Goal: Task Accomplishment & Management: Manage account settings

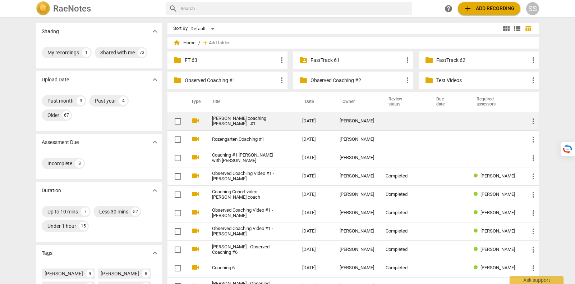
click at [253, 120] on link "Kim coaching Lisa - #1" at bounding box center [244, 121] width 64 height 11
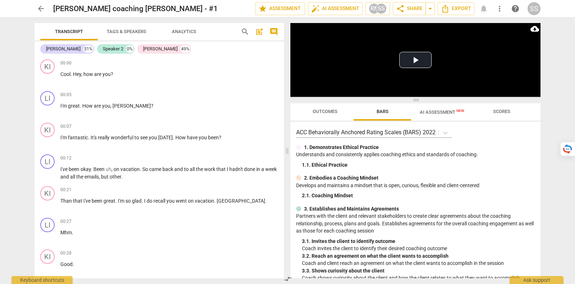
click at [139, 35] on span "Tags & Speakers" at bounding box center [126, 32] width 57 height 10
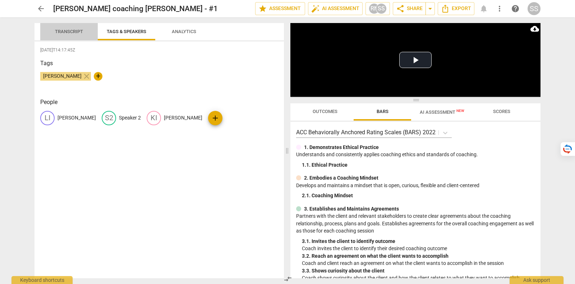
click at [65, 28] on span "Transcript" at bounding box center [68, 32] width 45 height 10
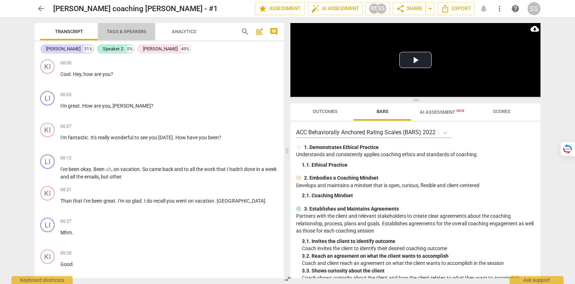
click at [128, 29] on span "Tags & Speakers" at bounding box center [127, 31] width 40 height 5
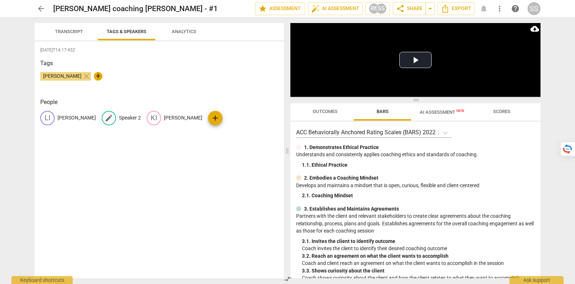
click at [119, 118] on p "Speaker 2" at bounding box center [130, 118] width 22 height 8
click at [119, 116] on input "Speaker 2" at bounding box center [148, 118] width 58 height 12
click at [177, 119] on span "delete" at bounding box center [181, 118] width 8 height 8
click at [38, 7] on span "arrow_back" at bounding box center [41, 8] width 9 height 9
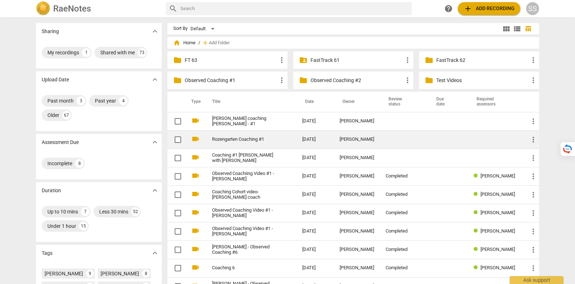
click at [253, 144] on td "Rozengarten Coaching #1" at bounding box center [250, 139] width 93 height 18
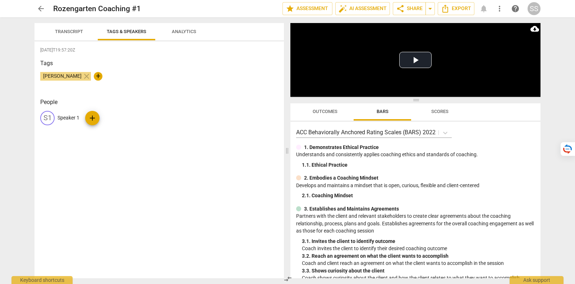
click at [70, 33] on span "Transcript" at bounding box center [69, 31] width 28 height 5
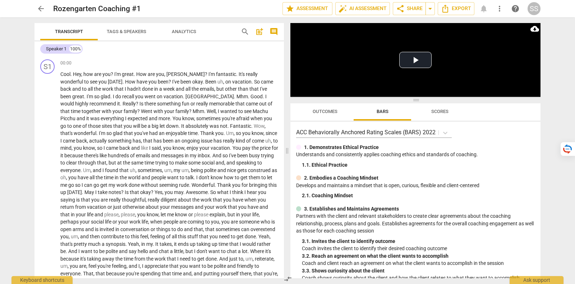
click at [535, 29] on span "cloud_download" at bounding box center [535, 28] width 9 height 9
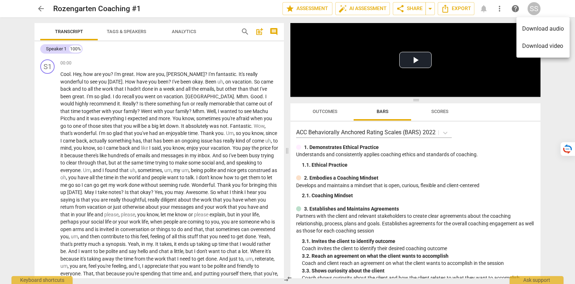
click at [563, 31] on li "Download audio" at bounding box center [543, 28] width 53 height 17
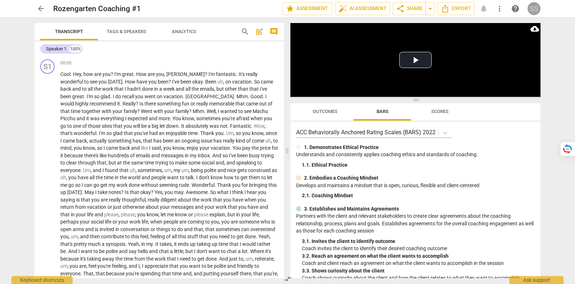
click at [531, 8] on div "SS" at bounding box center [534, 8] width 13 height 13
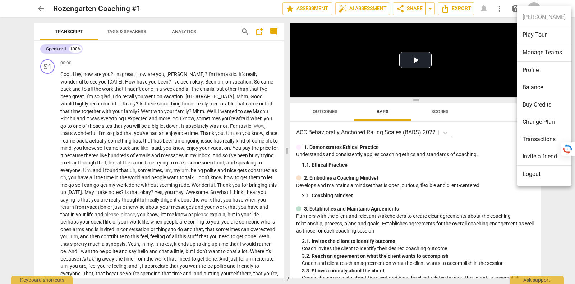
click at [538, 172] on li "Logout" at bounding box center [544, 173] width 55 height 17
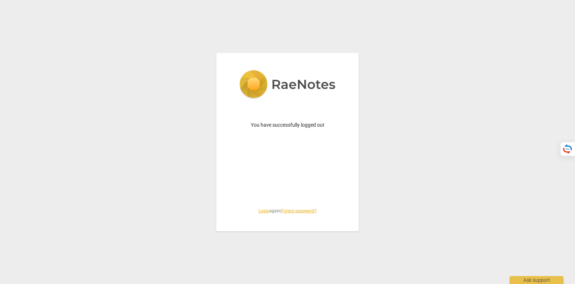
click at [259, 212] on link "Login" at bounding box center [264, 210] width 11 height 5
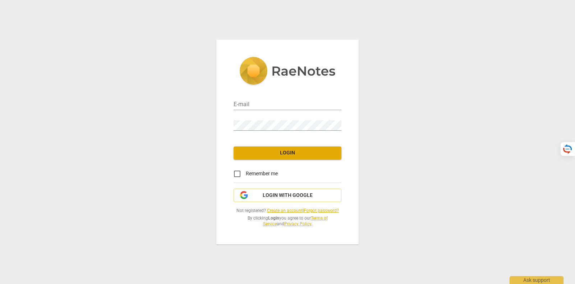
type input "tatiana@raenotes.com"
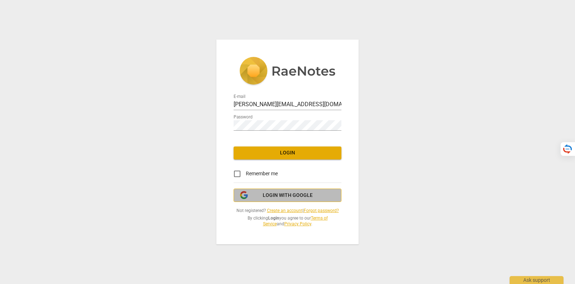
click at [294, 195] on span "Login with Google" at bounding box center [288, 195] width 50 height 7
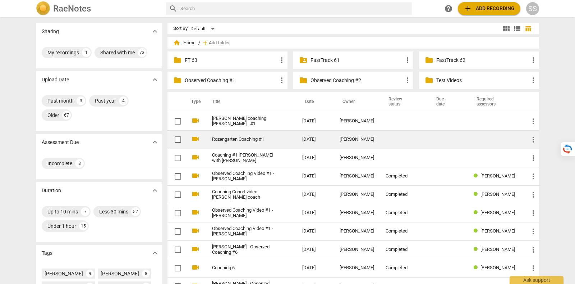
click at [256, 139] on link "Rozengarten Coaching #1" at bounding box center [244, 139] width 64 height 5
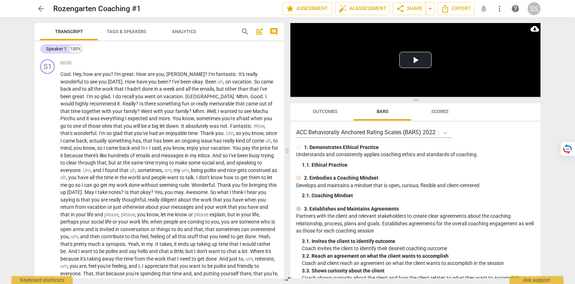
click at [311, 119] on button "Outcomes" at bounding box center [325, 111] width 58 height 17
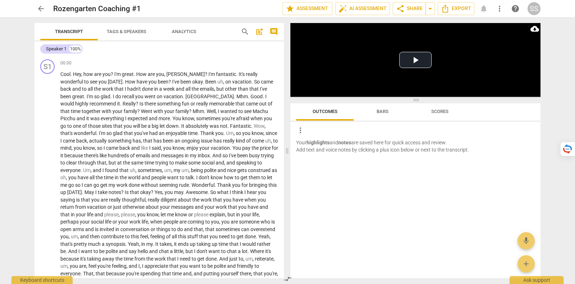
click at [377, 119] on button "Bars" at bounding box center [383, 111] width 58 height 17
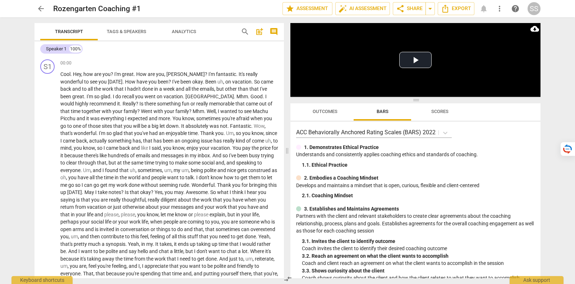
click at [497, 10] on span "more_vert" at bounding box center [500, 8] width 9 height 9
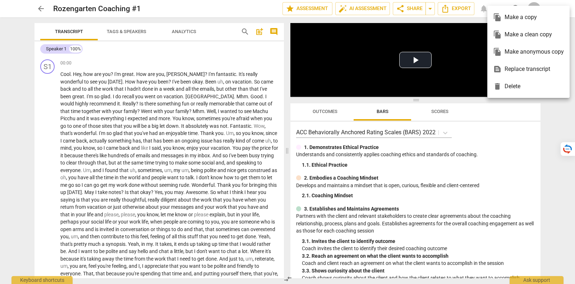
click at [513, 73] on div "text_snippet Replace transcript" at bounding box center [528, 68] width 71 height 17
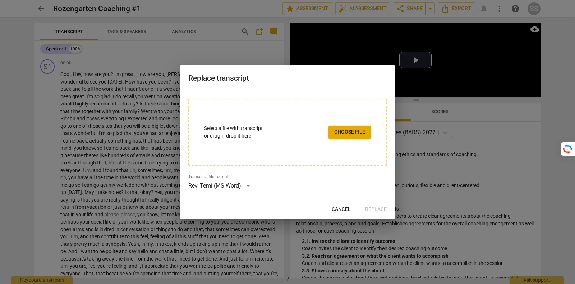
click at [356, 129] on span "Choose file" at bounding box center [349, 131] width 31 height 7
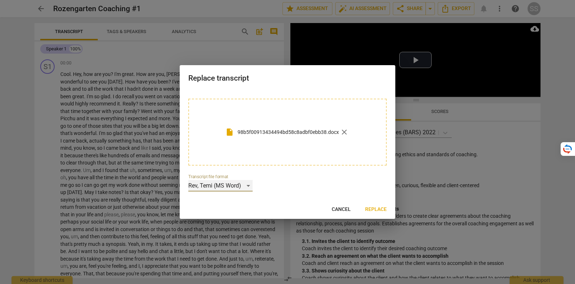
click at [237, 188] on div "Rev, Temi (MS Word)" at bounding box center [220, 186] width 64 height 12
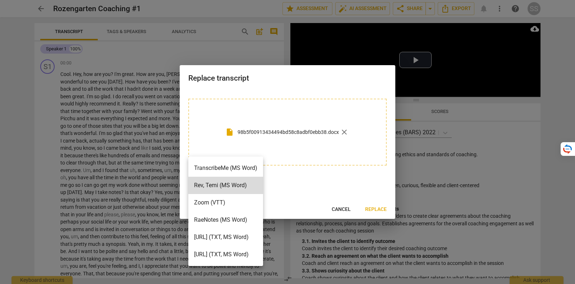
click at [235, 218] on li "RaeNotes (MS Word)" at bounding box center [225, 219] width 75 height 17
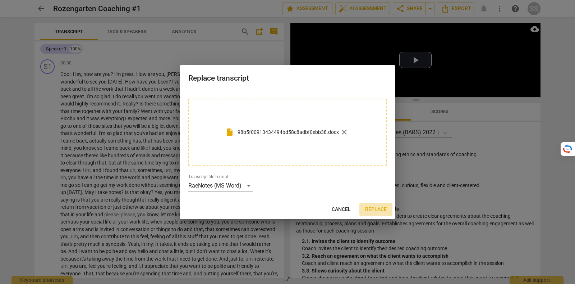
click at [383, 208] on span "Replace" at bounding box center [376, 209] width 22 height 7
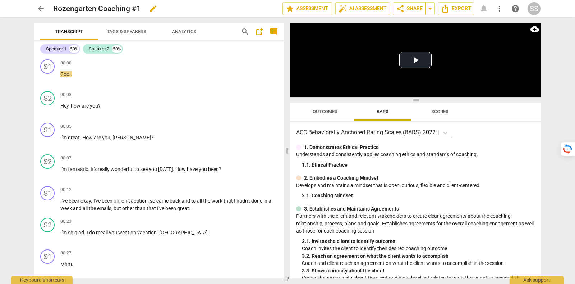
click at [154, 9] on span "edit" at bounding box center [153, 8] width 9 height 9
drag, startPoint x: 146, startPoint y: 6, endPoint x: 1, endPoint y: 9, distance: 144.6
click at [1, 9] on header "arrow_back Rozengarten Coaching #1 done clear star Assessment auto_fix_high AI …" at bounding box center [287, 8] width 575 height 17
click at [41, 8] on span "arrow_back" at bounding box center [41, 8] width 9 height 9
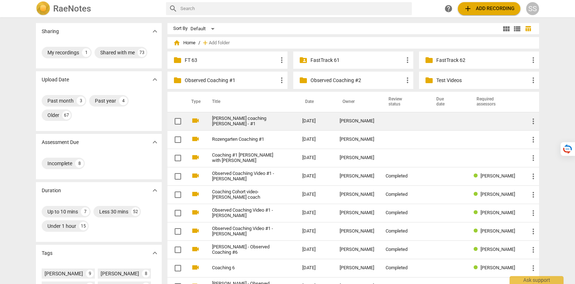
click at [226, 119] on link "Kim coaching Lisa - #1" at bounding box center [244, 121] width 64 height 11
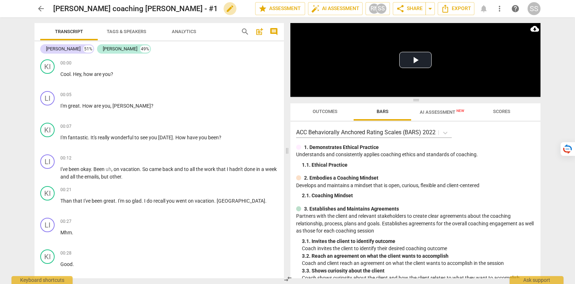
click at [226, 8] on span "edit" at bounding box center [230, 8] width 9 height 9
drag, startPoint x: 139, startPoint y: 8, endPoint x: 33, endPoint y: 4, distance: 105.8
click at [33, 4] on div "arrow_back Kim coaching Lisa - #1 done clear star Assessment auto_fix_high AI A…" at bounding box center [288, 8] width 564 height 17
click at [44, 11] on span "arrow_back" at bounding box center [41, 8] width 9 height 9
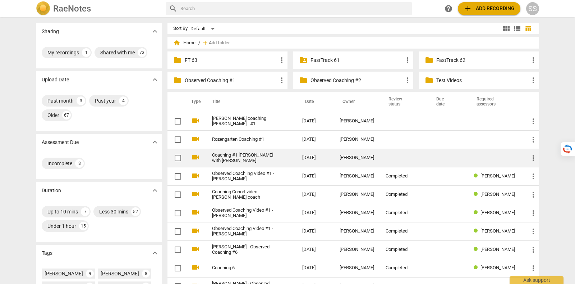
click at [243, 157] on link "Coaching #1 Lisa Reid with Kim Rozengarten" at bounding box center [244, 157] width 64 height 11
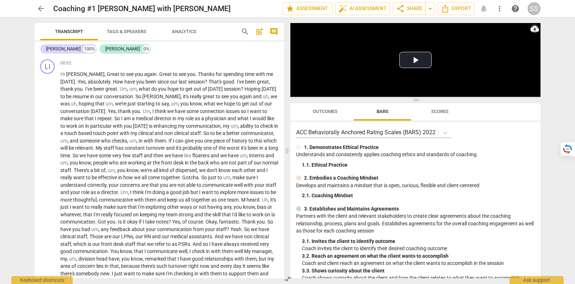
click at [538, 26] on span "cloud_download" at bounding box center [535, 28] width 9 height 9
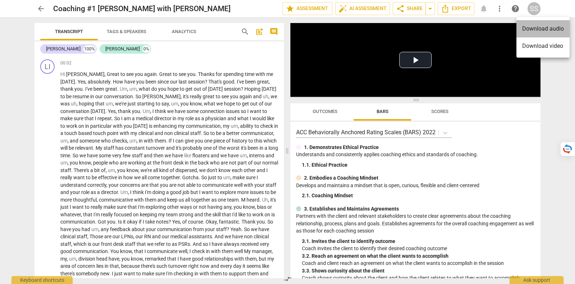
click at [546, 27] on li "Download audio" at bounding box center [543, 28] width 53 height 17
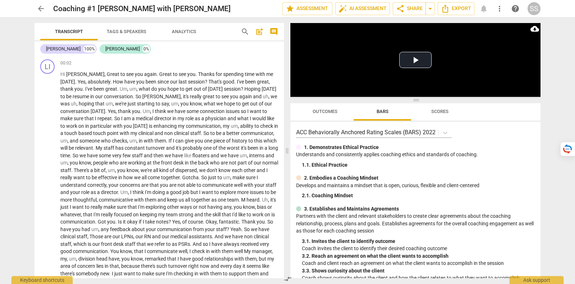
click at [42, 3] on button "arrow_back" at bounding box center [41, 8] width 13 height 13
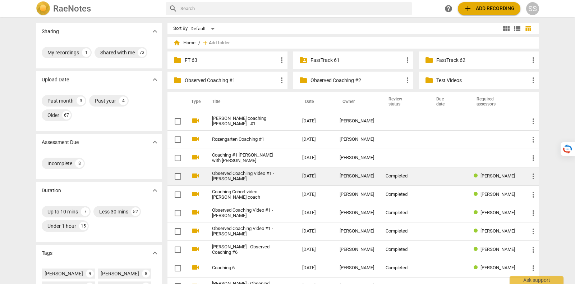
click at [249, 169] on td "Observed Coachiing Video #1 - Stacee" at bounding box center [250, 176] width 93 height 18
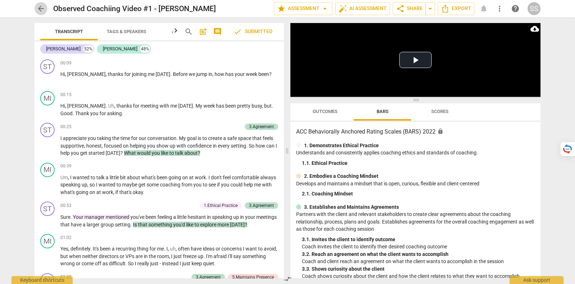
click at [38, 4] on span "arrow_back" at bounding box center [41, 8] width 9 height 9
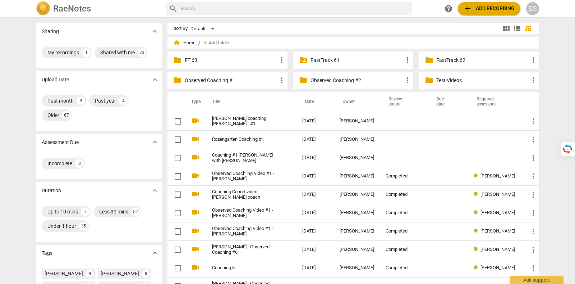
click at [188, 55] on div "folder FT 63 more_vert" at bounding box center [228, 59] width 120 height 17
click at [190, 60] on p "FT 63" at bounding box center [231, 60] width 93 height 8
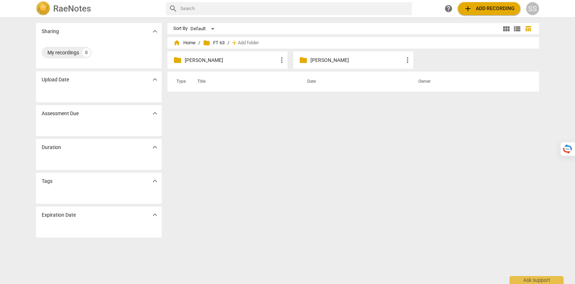
click at [190, 60] on p "Nikia" at bounding box center [231, 60] width 93 height 8
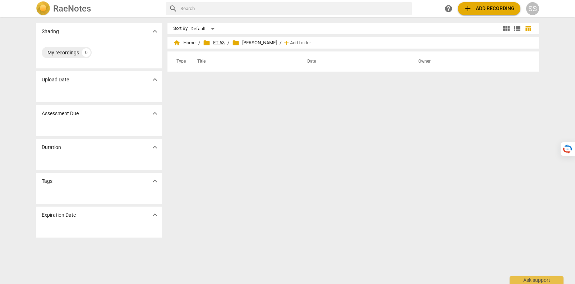
click at [219, 40] on span "folder FT 63" at bounding box center [214, 42] width 22 height 7
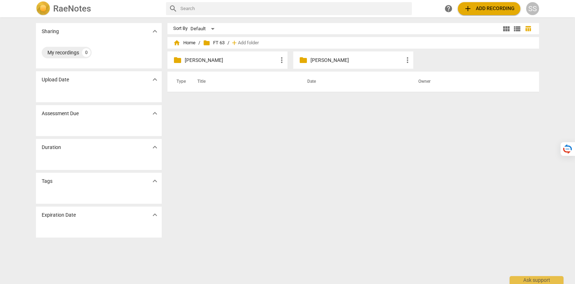
click at [319, 61] on p "Sarah" at bounding box center [357, 60] width 93 height 8
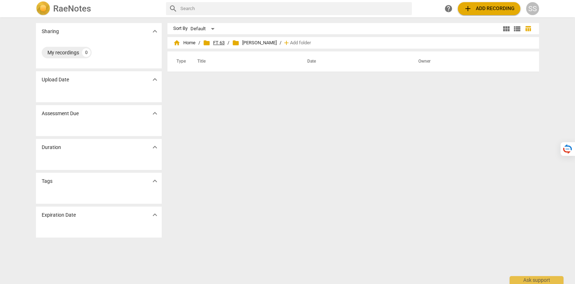
click at [213, 45] on span "folder FT 63" at bounding box center [214, 42] width 22 height 7
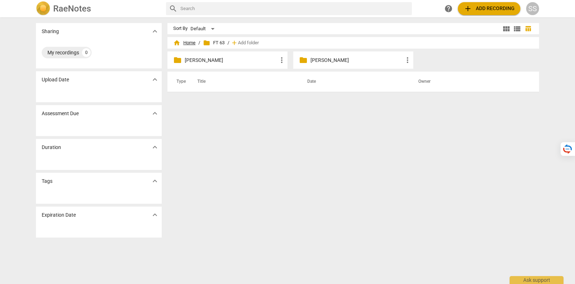
click at [194, 42] on span "home Home" at bounding box center [184, 42] width 22 height 7
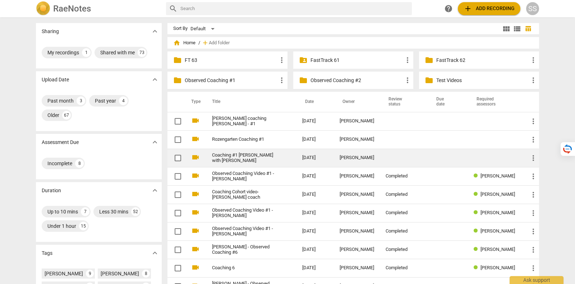
click at [239, 157] on link "Coaching #1 Lisa Reid with Kim Rozengarten" at bounding box center [244, 157] width 64 height 11
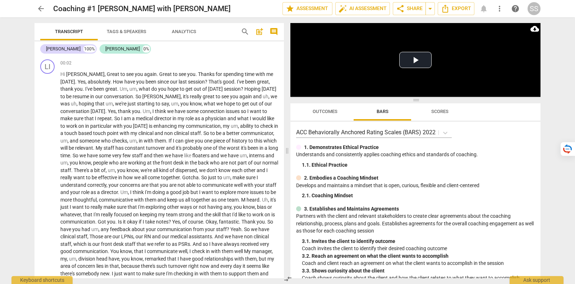
click at [42, 5] on span "arrow_back" at bounding box center [41, 8] width 9 height 9
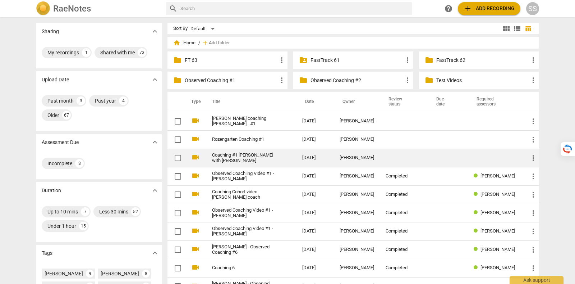
click at [254, 157] on link "Coaching #1 Lisa Reid with Kim Rozengarten" at bounding box center [244, 157] width 64 height 11
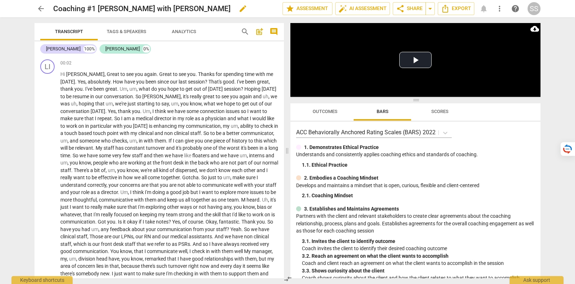
click at [239, 8] on span "edit" at bounding box center [243, 8] width 9 height 9
drag, startPoint x: 209, startPoint y: 8, endPoint x: 0, endPoint y: 8, distance: 209.3
click at [0, 8] on header "arrow_back Coaching #1 Lisa Reid with Kim Rozengarten done clear star Assessmen…" at bounding box center [287, 8] width 575 height 17
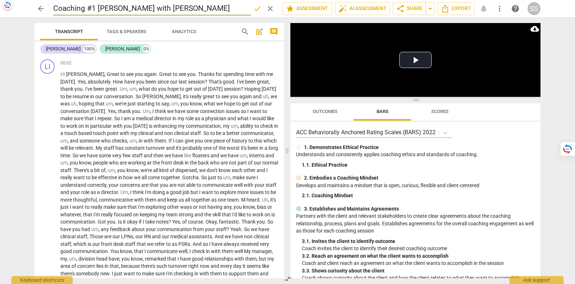
click at [38, 9] on span "arrow_back" at bounding box center [41, 8] width 9 height 9
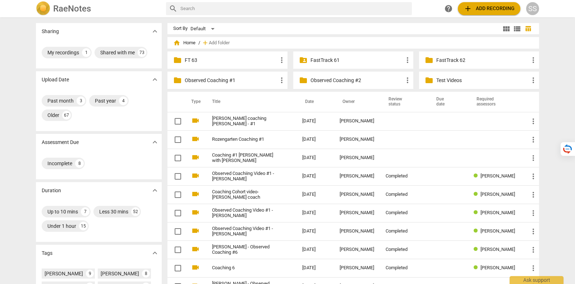
click at [538, 8] on div "SS" at bounding box center [533, 8] width 13 height 13
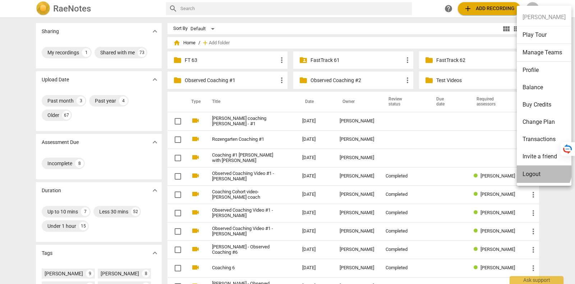
click at [541, 170] on li "Logout" at bounding box center [544, 173] width 55 height 17
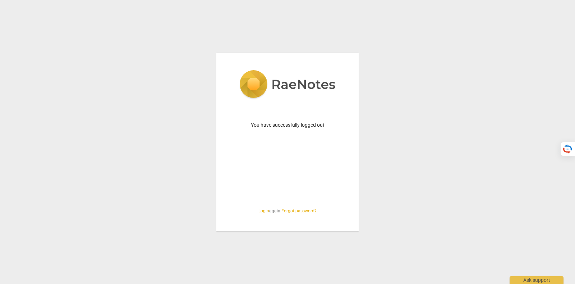
click at [263, 213] on link "Login" at bounding box center [264, 210] width 11 height 5
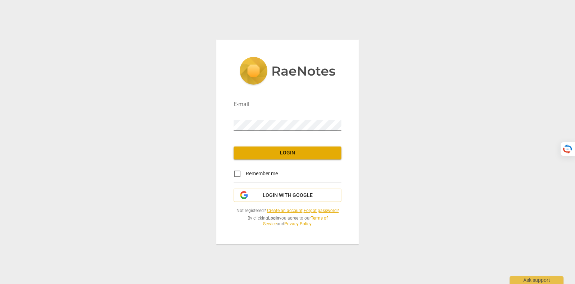
type input "tatiana@raenotes.com"
click at [266, 195] on span "Login with Google" at bounding box center [288, 195] width 50 height 7
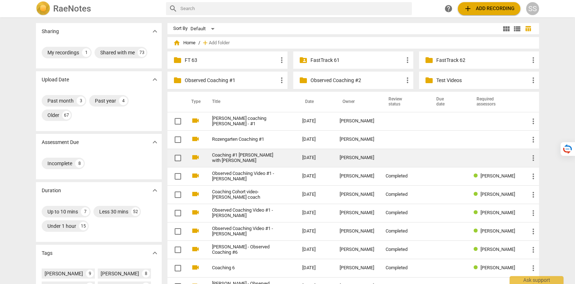
click at [237, 160] on link "Coaching #1 [PERSON_NAME] with [PERSON_NAME]" at bounding box center [244, 157] width 64 height 11
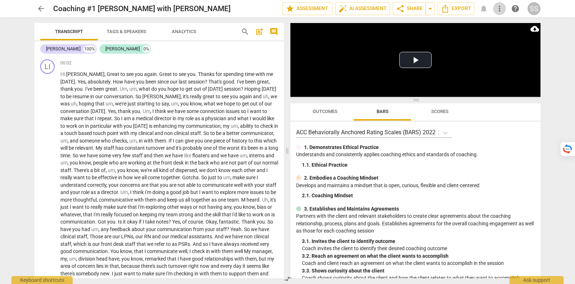
click at [504, 8] on span "more_vert" at bounding box center [500, 8] width 9 height 9
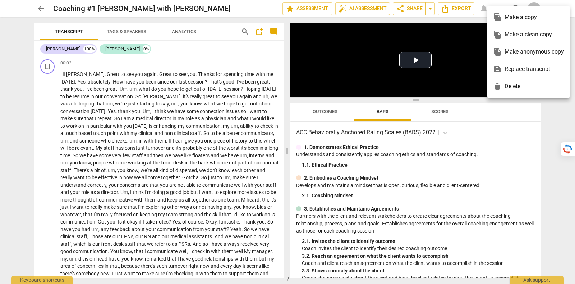
click at [519, 69] on div "text_snippet Replace transcript" at bounding box center [528, 68] width 71 height 17
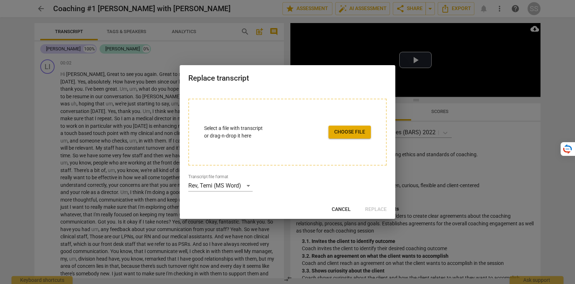
click at [340, 127] on button "Choose file" at bounding box center [350, 132] width 42 height 13
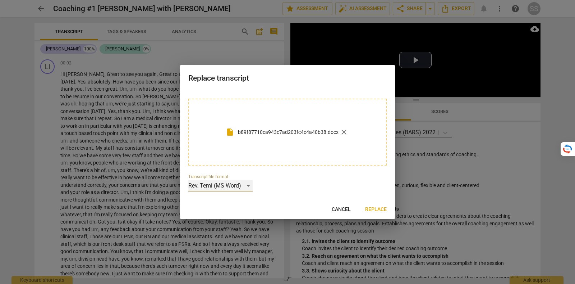
click at [234, 188] on div "Rev, Temi (MS Word)" at bounding box center [220, 186] width 64 height 12
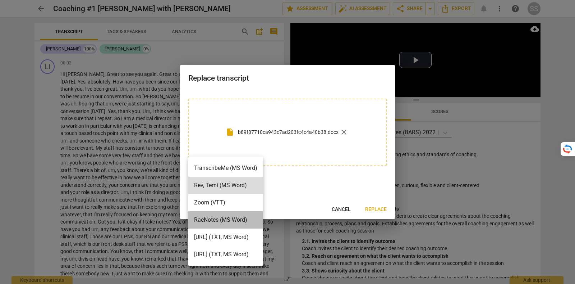
click at [245, 219] on li "RaeNotes (MS Word)" at bounding box center [225, 219] width 75 height 17
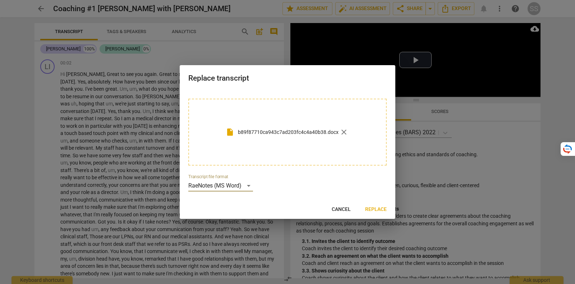
click at [389, 211] on button "Replace" at bounding box center [376, 209] width 33 height 13
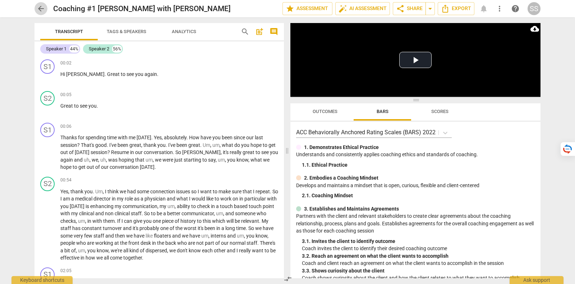
click at [44, 11] on span "arrow_back" at bounding box center [41, 8] width 9 height 9
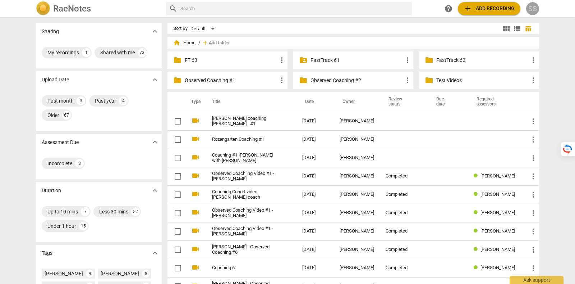
click at [533, 12] on div "SS" at bounding box center [533, 8] width 13 height 13
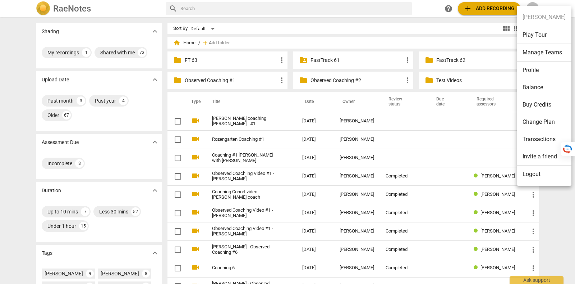
click at [534, 177] on li "Logout" at bounding box center [544, 173] width 55 height 17
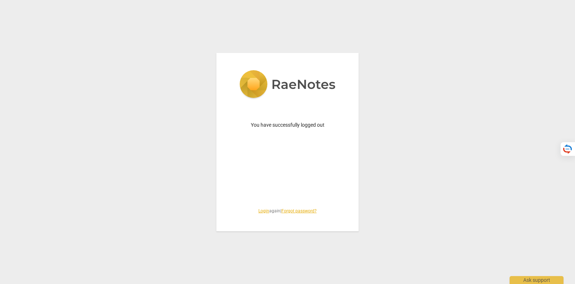
click at [262, 210] on link "Login" at bounding box center [264, 210] width 11 height 5
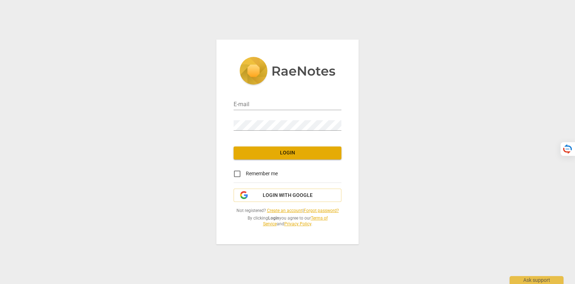
type input "tatiana@raenotes.com"
click at [280, 192] on span "Login with Google" at bounding box center [288, 195] width 50 height 7
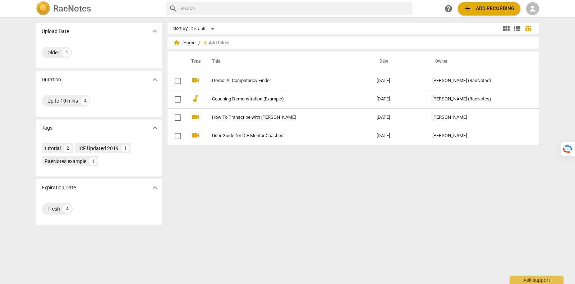
click at [536, 7] on span "person" at bounding box center [533, 8] width 9 height 9
click at [531, 17] on li "Login" at bounding box center [540, 17] width 26 height 17
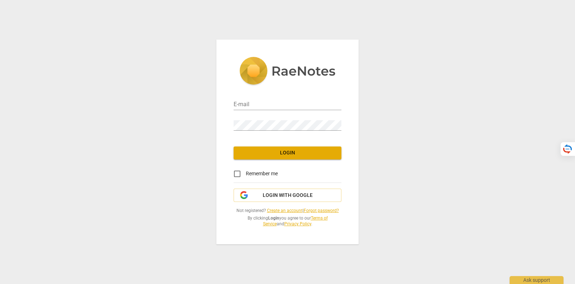
type input "[PERSON_NAME][EMAIL_ADDRESS][DOMAIN_NAME]"
click at [297, 193] on span "Login with Google" at bounding box center [288, 195] width 50 height 7
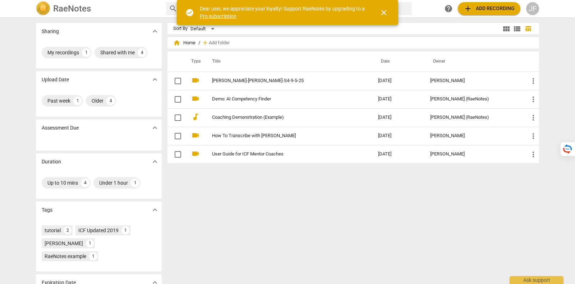
click at [387, 9] on span "close" at bounding box center [384, 12] width 9 height 9
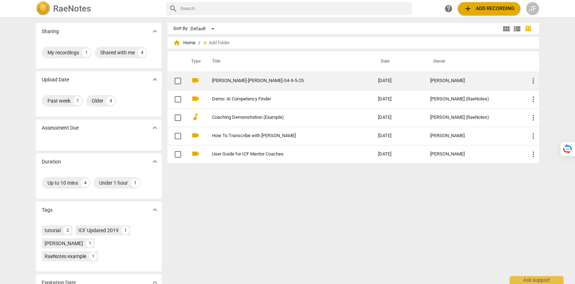
click at [278, 82] on link "[PERSON_NAME]-[PERSON_NAME]-S4-9-5-25" at bounding box center [282, 80] width 140 height 5
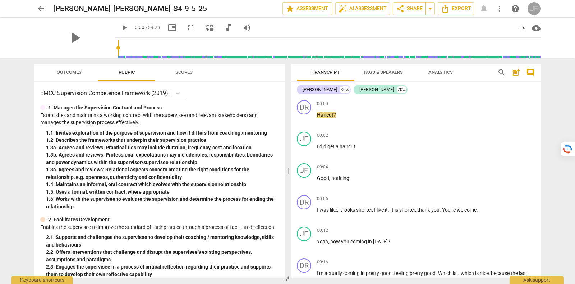
click at [534, 6] on div "JF" at bounding box center [534, 8] width 13 height 13
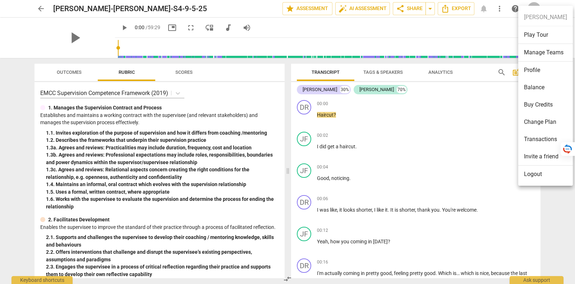
click at [541, 58] on li "Manage Teams" at bounding box center [546, 53] width 55 height 18
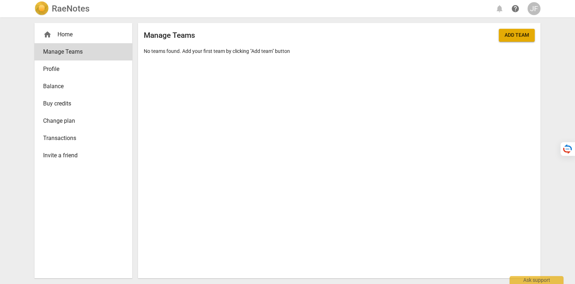
click at [83, 69] on span "Profile" at bounding box center [80, 69] width 75 height 9
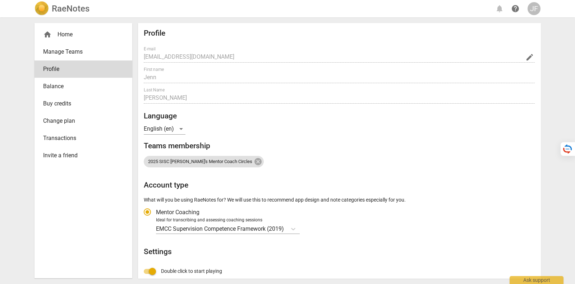
radio input "false"
click at [167, 163] on span "2025 SISC [PERSON_NAME]'s Mentor Coach Circles" at bounding box center [200, 161] width 113 height 5
click at [202, 157] on div "2025 SISC [PERSON_NAME]'s Mentor Coach Circles" at bounding box center [204, 162] width 120 height 12
click at [204, 158] on div "2025 SISC [PERSON_NAME]'s Mentor Coach Circles" at bounding box center [204, 162] width 120 height 12
click at [78, 41] on div "home Home" at bounding box center [84, 34] width 98 height 17
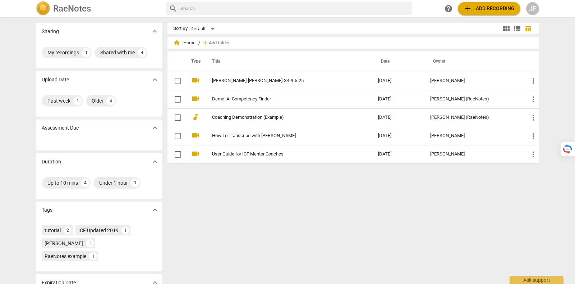
click at [472, 6] on span "add" at bounding box center [468, 8] width 9 height 9
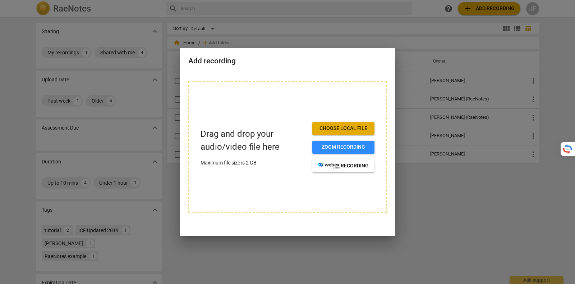
click at [363, 131] on span "Choose local file" at bounding box center [343, 128] width 51 height 7
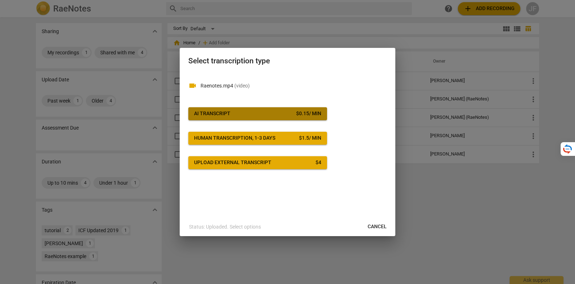
click at [248, 111] on span "AI Transcript $ 0.15 / min" at bounding box center [257, 113] width 127 height 7
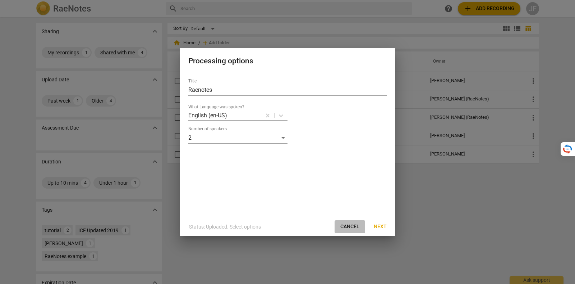
click at [351, 227] on span "Cancel" at bounding box center [350, 226] width 19 height 7
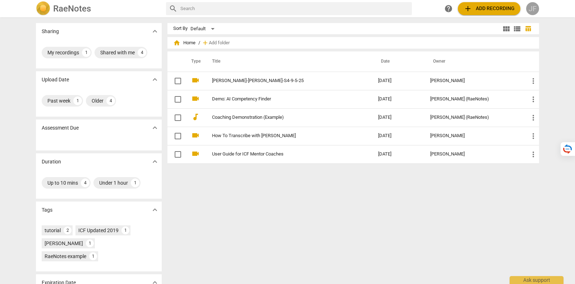
click at [534, 3] on div "JF" at bounding box center [533, 8] width 13 height 13
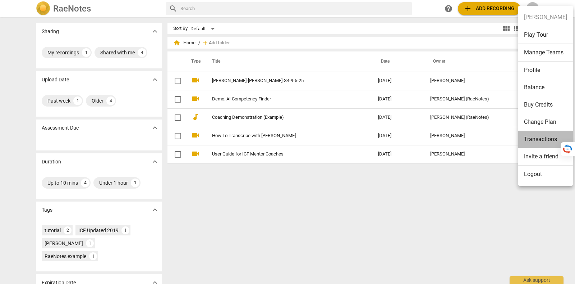
click at [547, 139] on li "Transactions" at bounding box center [546, 139] width 55 height 17
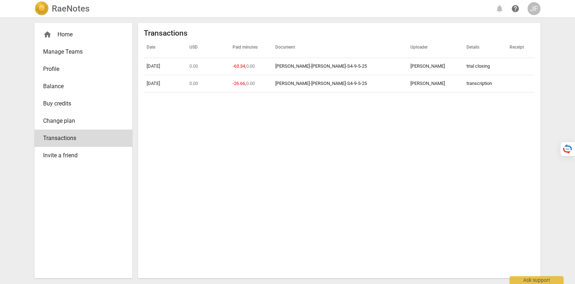
click at [74, 28] on div "home Home" at bounding box center [84, 34] width 98 height 17
